Goal: Information Seeking & Learning: Learn about a topic

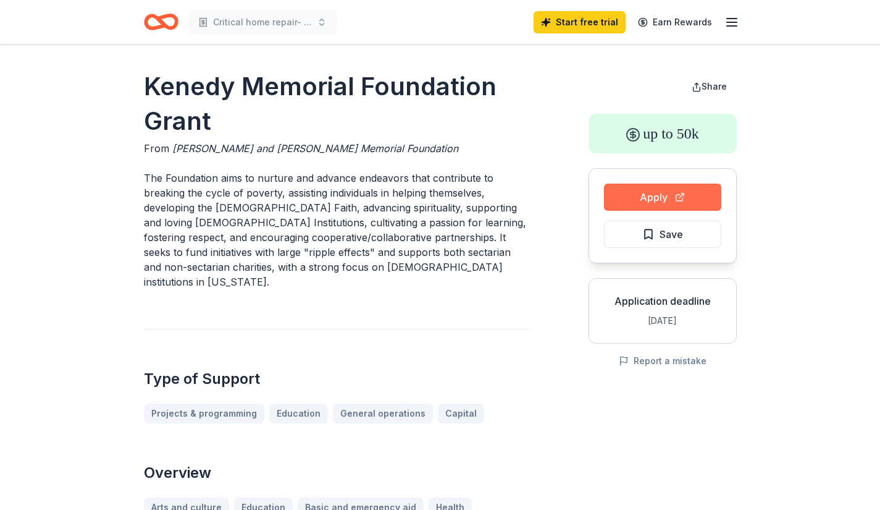
click at [662, 190] on button "Apply" at bounding box center [662, 196] width 117 height 27
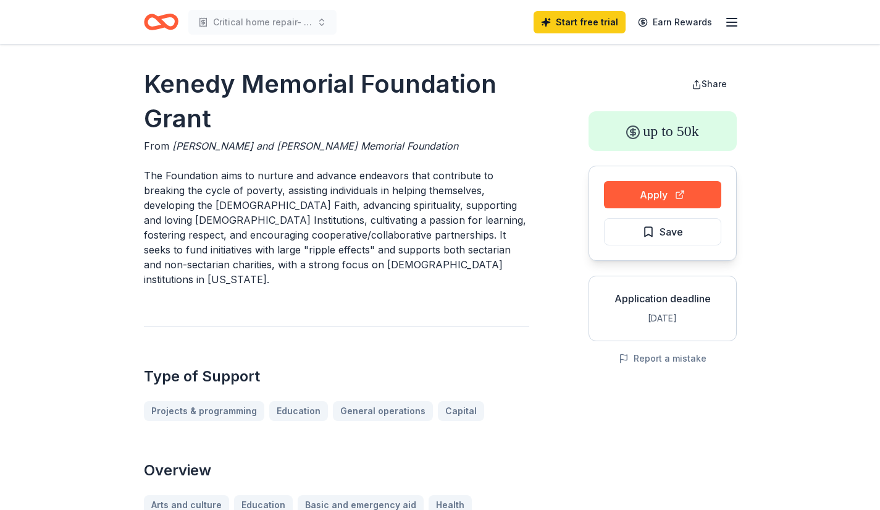
scroll to position [2, 0]
click at [685, 198] on button "Apply" at bounding box center [662, 195] width 117 height 27
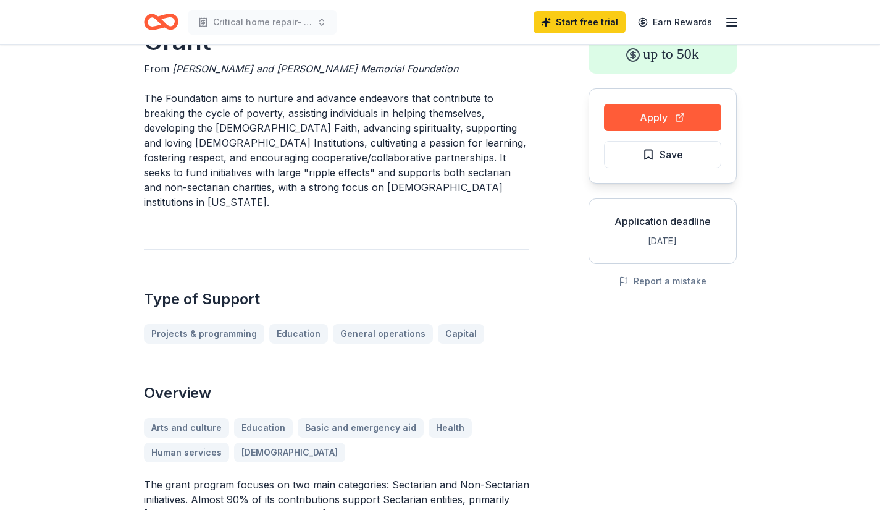
scroll to position [74, 0]
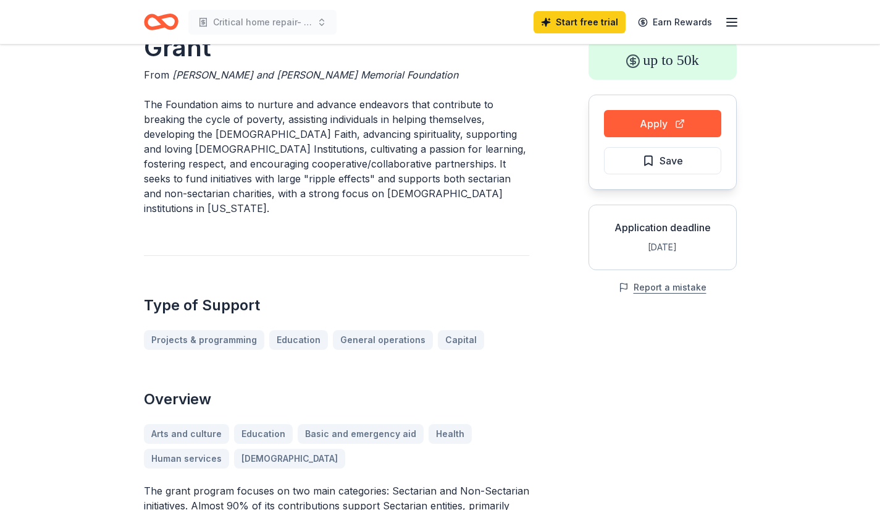
click at [693, 288] on button "Report a mistake" at bounding box center [663, 287] width 88 height 15
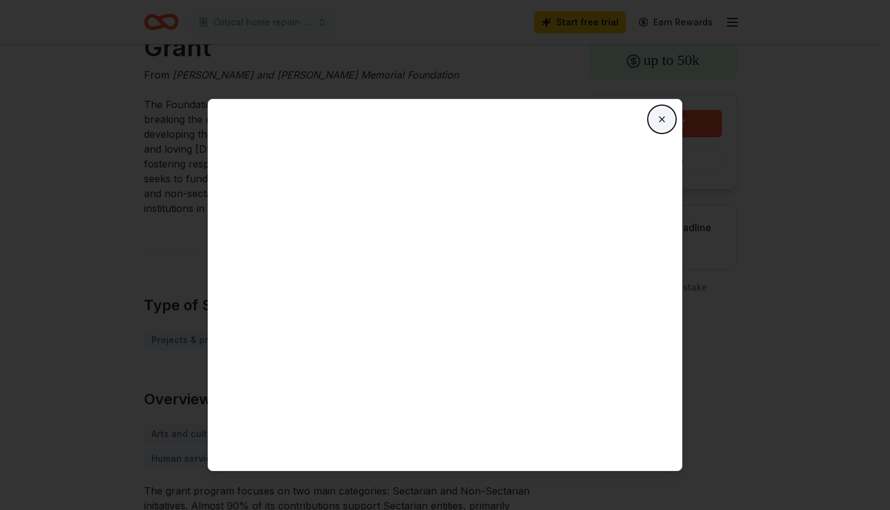
click at [662, 116] on button "Close" at bounding box center [661, 119] width 25 height 25
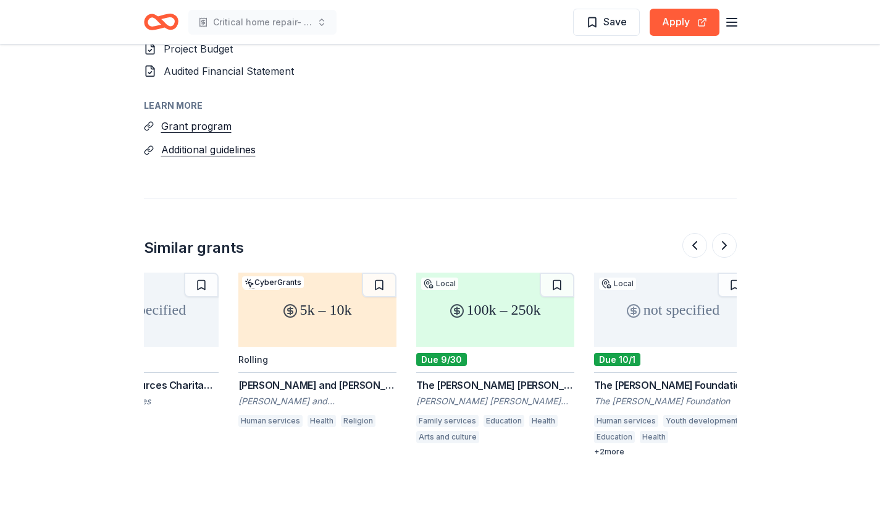
scroll to position [0, 1152]
click at [527, 272] on div "100k – 250k" at bounding box center [495, 309] width 158 height 74
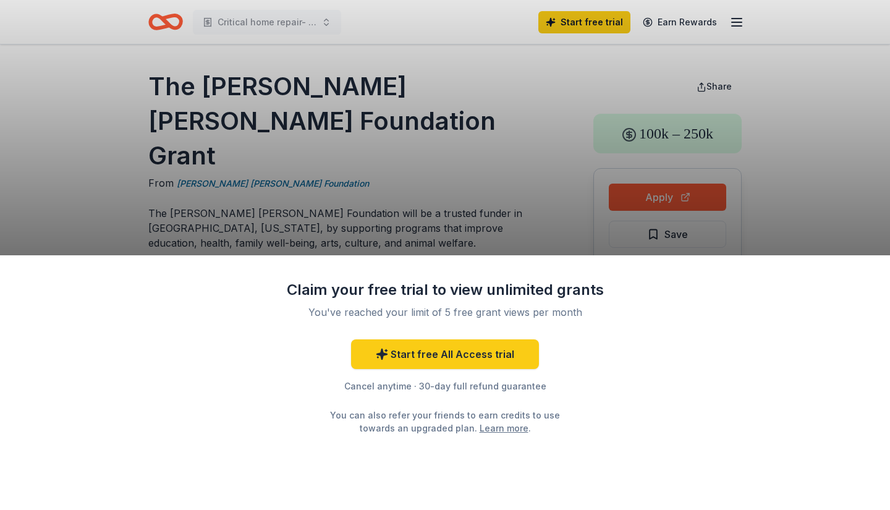
click at [862, 284] on div "Claim your free trial to view unlimited grants You've reached your limit of 5 f…" at bounding box center [445, 382] width 890 height 255
click at [516, 129] on div "Claim your free trial to view unlimited grants You've reached your limit of 5 f…" at bounding box center [445, 255] width 890 height 510
